Goal: Information Seeking & Learning: Find contact information

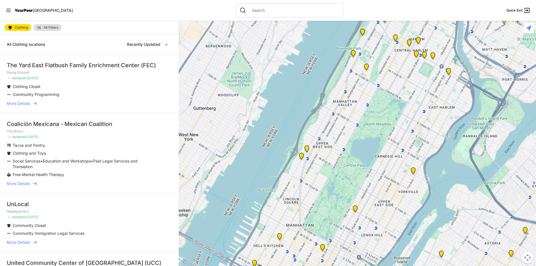
click at [25, 104] on span "More Details" at bounding box center [18, 104] width 23 height 6
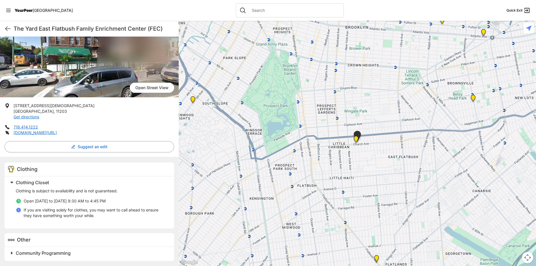
scroll to position [48, 0]
click at [29, 253] on span "Community Programming" at bounding box center [43, 253] width 55 height 6
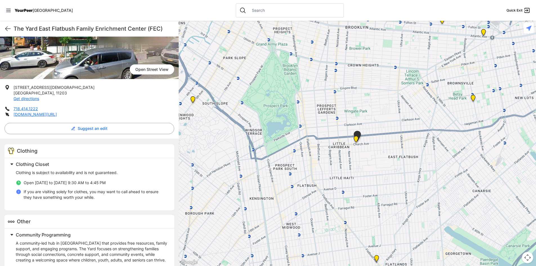
scroll to position [109, 0]
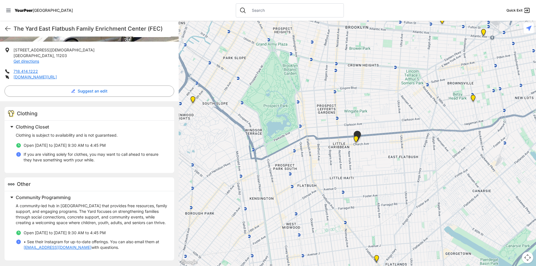
click at [41, 249] on link "[EMAIL_ADDRESS][DOMAIN_NAME]" at bounding box center [58, 248] width 68 height 6
click at [166, 224] on div "Community Programming A community-led hub in [GEOGRAPHIC_DATA] that provides fr…" at bounding box center [90, 225] width 170 height 69
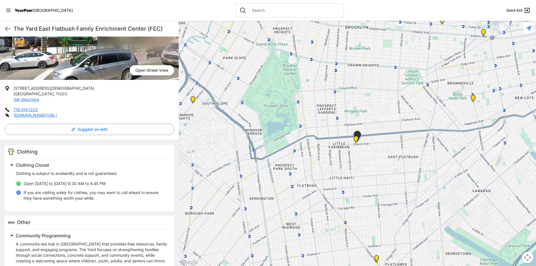
scroll to position [52, 0]
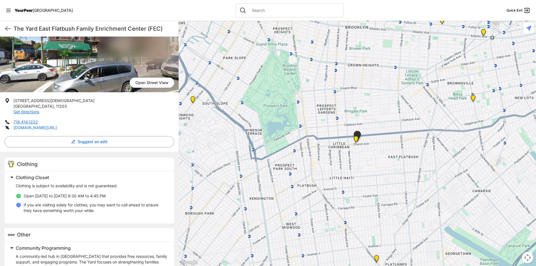
click at [57, 129] on link "[DOMAIN_NAME][URL]" at bounding box center [35, 127] width 43 height 5
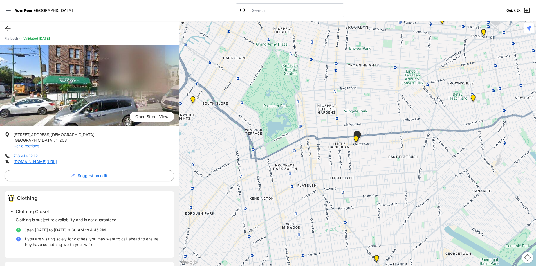
scroll to position [0, 0]
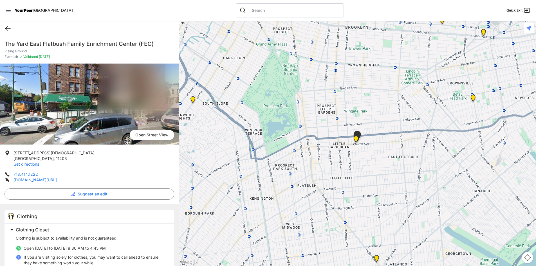
click at [8, 27] on icon at bounding box center [8, 28] width 7 height 7
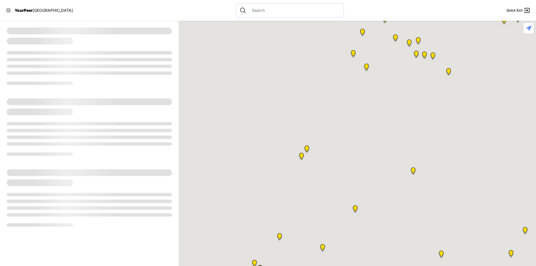
select select "recentlyUpdated"
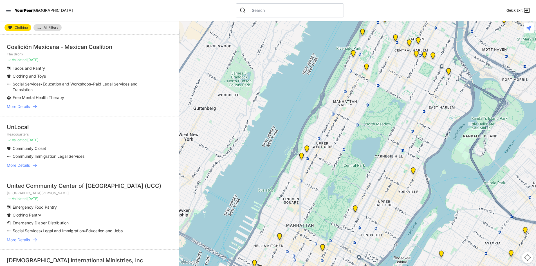
scroll to position [84, 0]
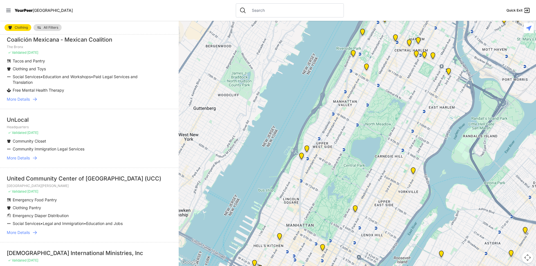
click at [28, 158] on span "More Details" at bounding box center [18, 158] width 23 height 6
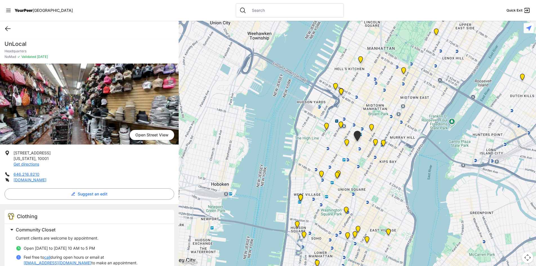
click at [7, 27] on icon at bounding box center [7, 29] width 5 height 4
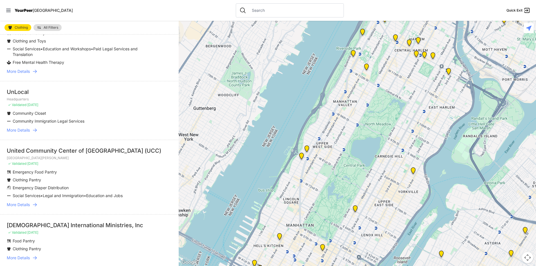
scroll to position [113, 0]
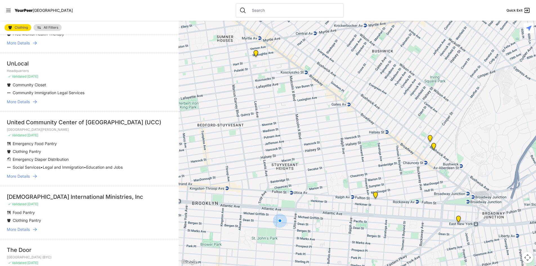
select select "nearby"
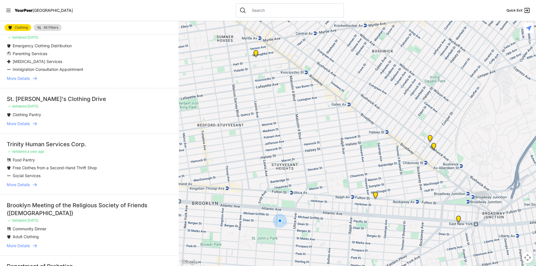
scroll to position [450, 0]
